Goal: Navigation & Orientation: Find specific page/section

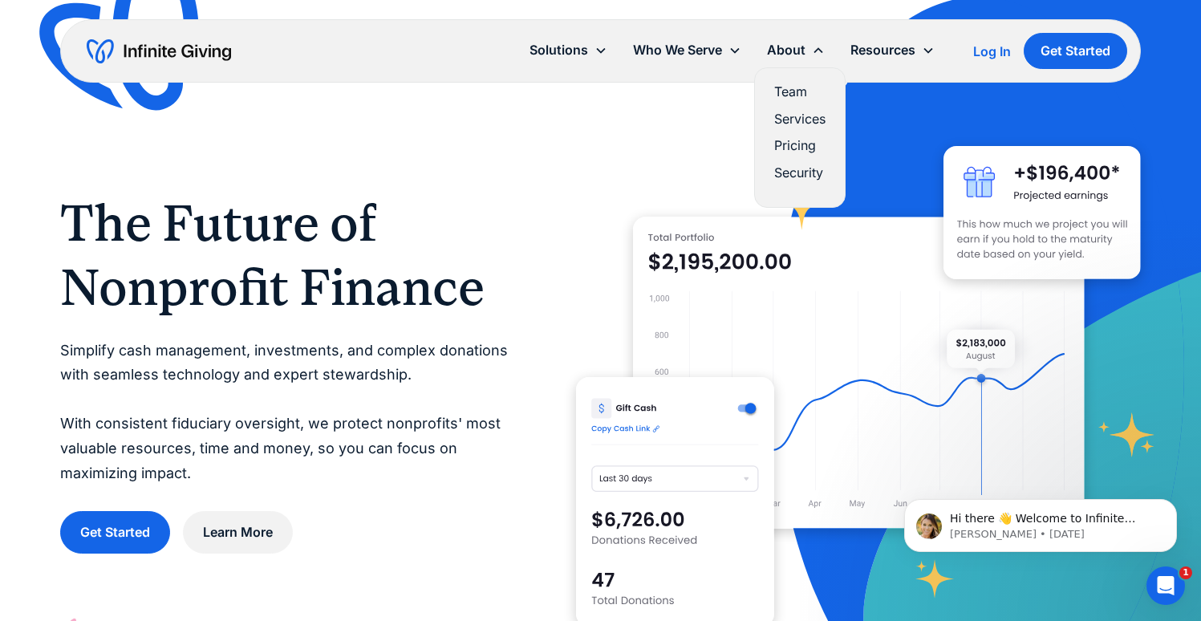
click at [792, 91] on link "Team" at bounding box center [799, 92] width 51 height 22
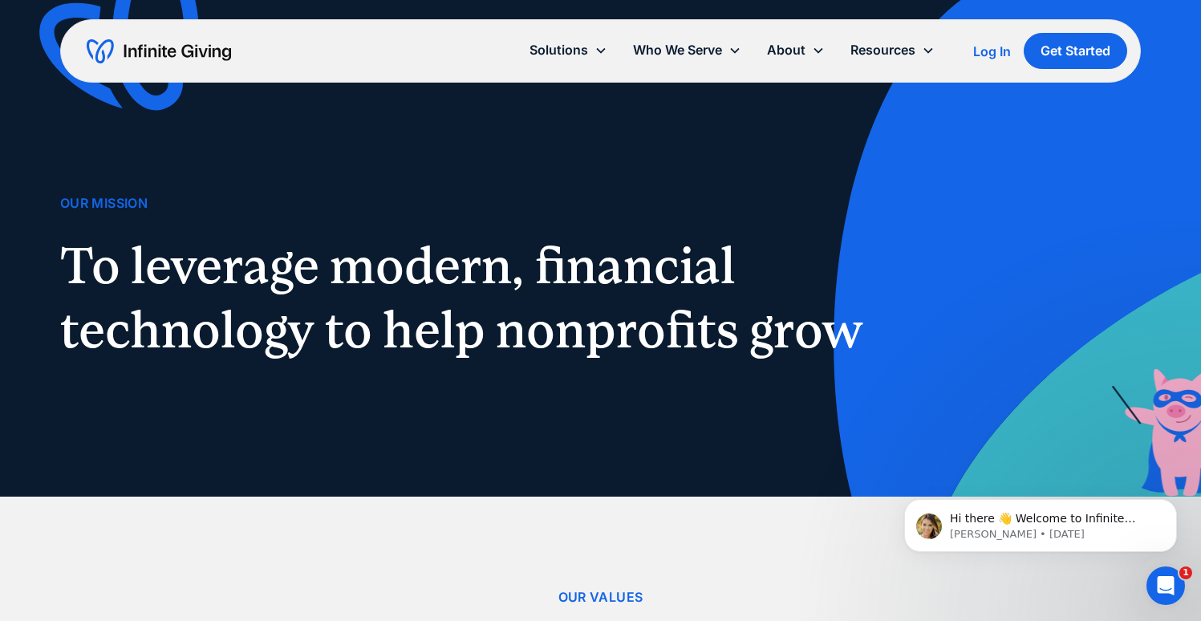
click at [197, 55] on img "home" at bounding box center [159, 52] width 144 height 26
